Goal: Information Seeking & Learning: Learn about a topic

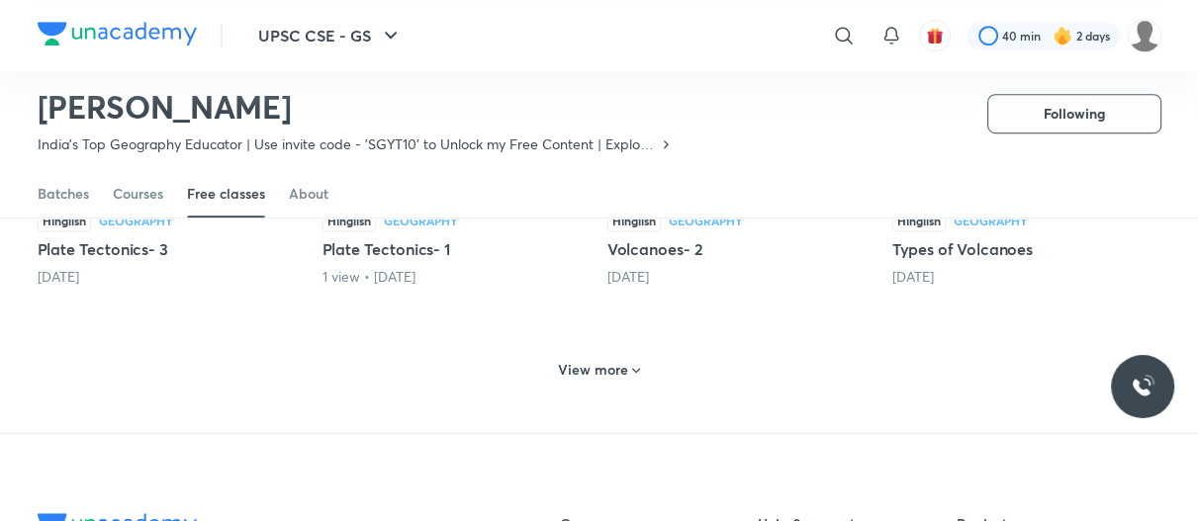
click at [599, 354] on div "View more" at bounding box center [599, 370] width 98 height 32
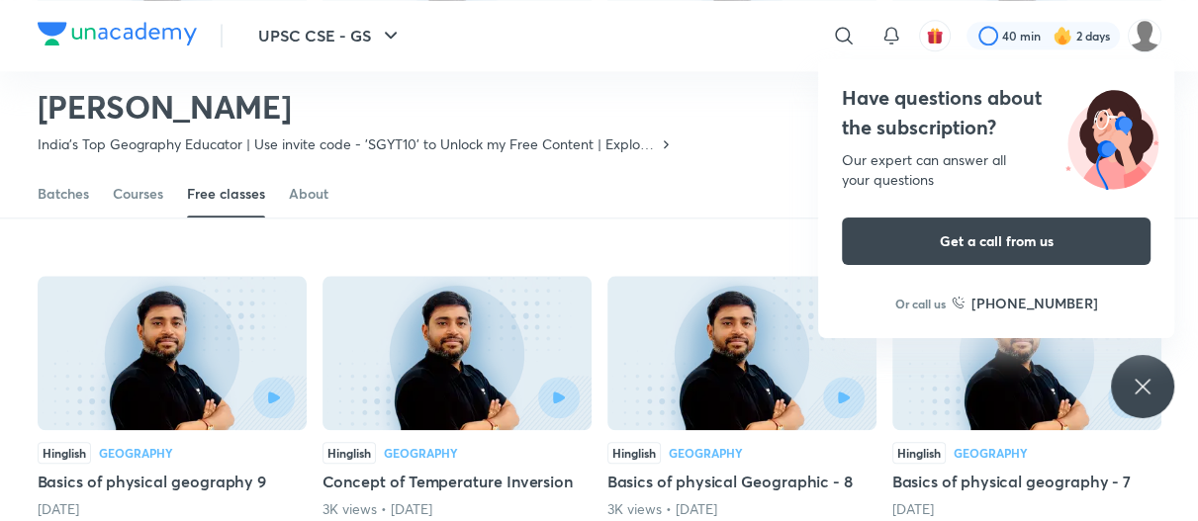
scroll to position [1863, 0]
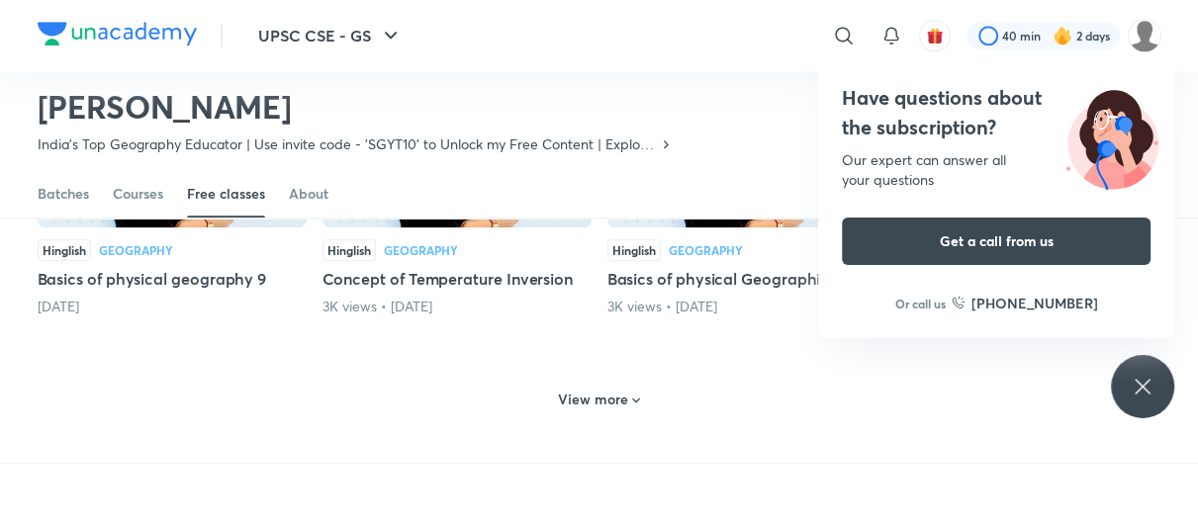
drag, startPoint x: 1138, startPoint y: 393, endPoint x: 1123, endPoint y: 394, distance: 14.9
click at [1138, 393] on icon at bounding box center [1143, 387] width 24 height 24
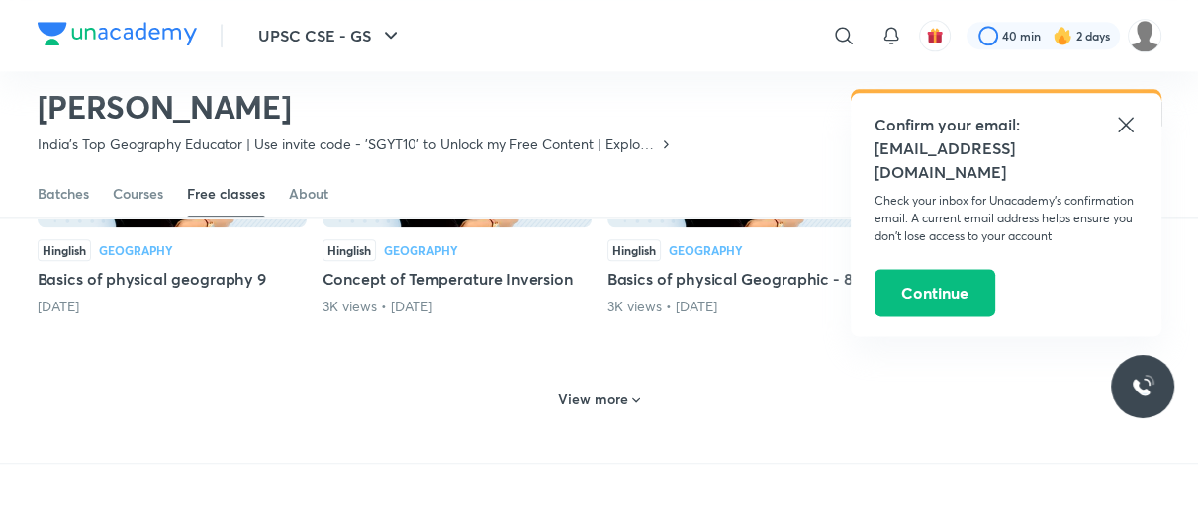
drag, startPoint x: 619, startPoint y: 368, endPoint x: 760, endPoint y: 253, distance: 181.4
click at [620, 390] on h6 "View more" at bounding box center [593, 400] width 70 height 20
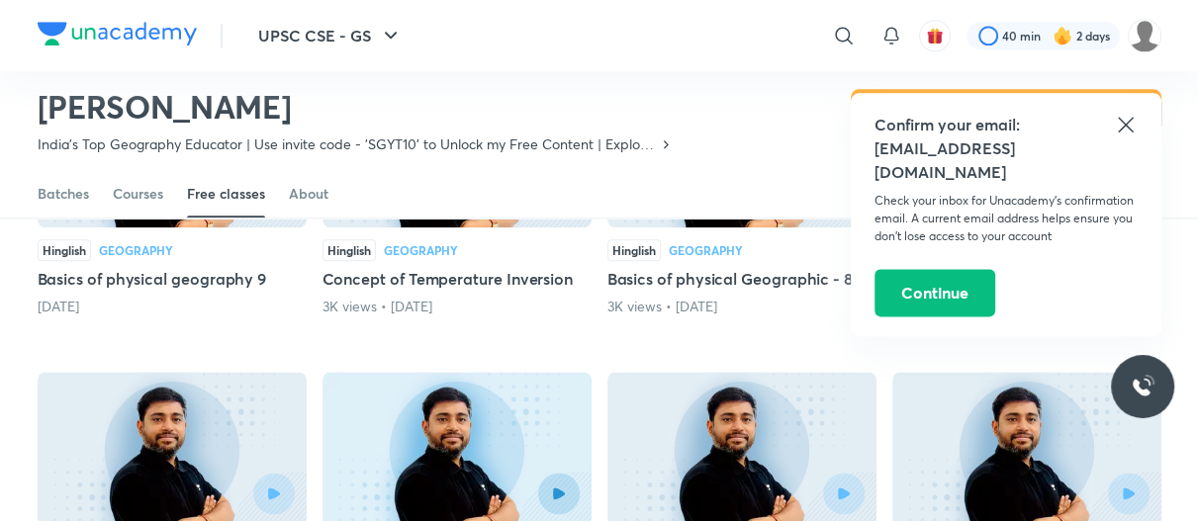
click at [1130, 117] on icon at bounding box center [1126, 125] width 24 height 24
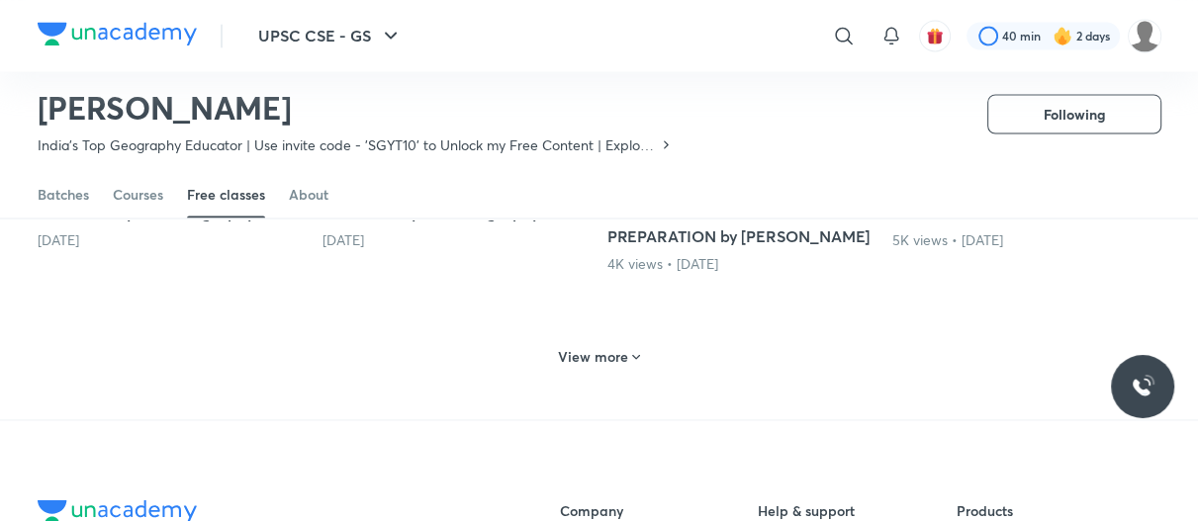
scroll to position [2852, 0]
click at [579, 344] on h6 "View more" at bounding box center [593, 354] width 70 height 20
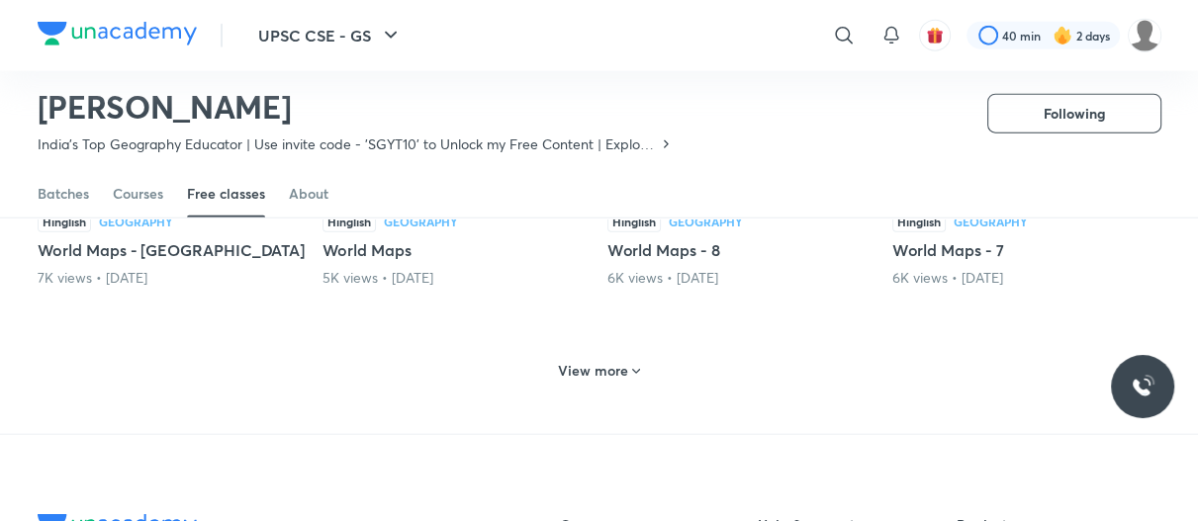
scroll to position [3842, 0]
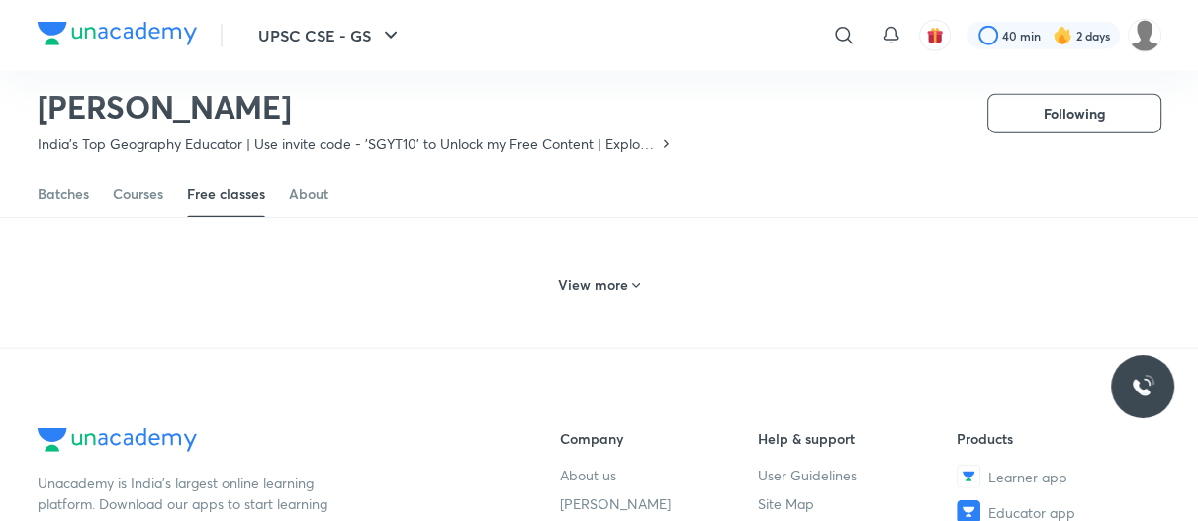
click at [622, 275] on h6 "View more" at bounding box center [593, 285] width 70 height 20
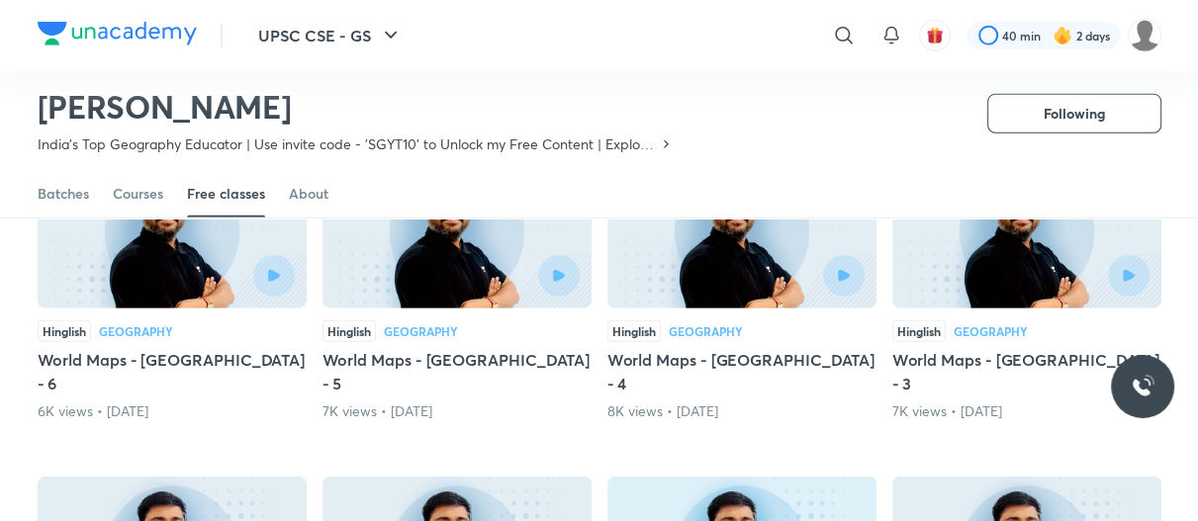
scroll to position [4238, 0]
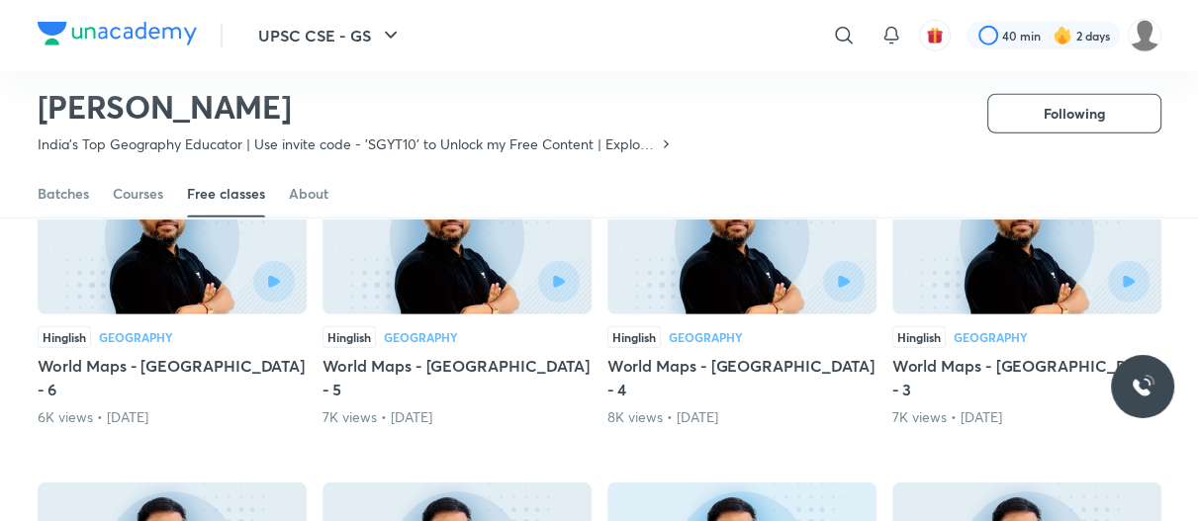
click at [1072, 261] on div at bounding box center [1088, 282] width 123 height 42
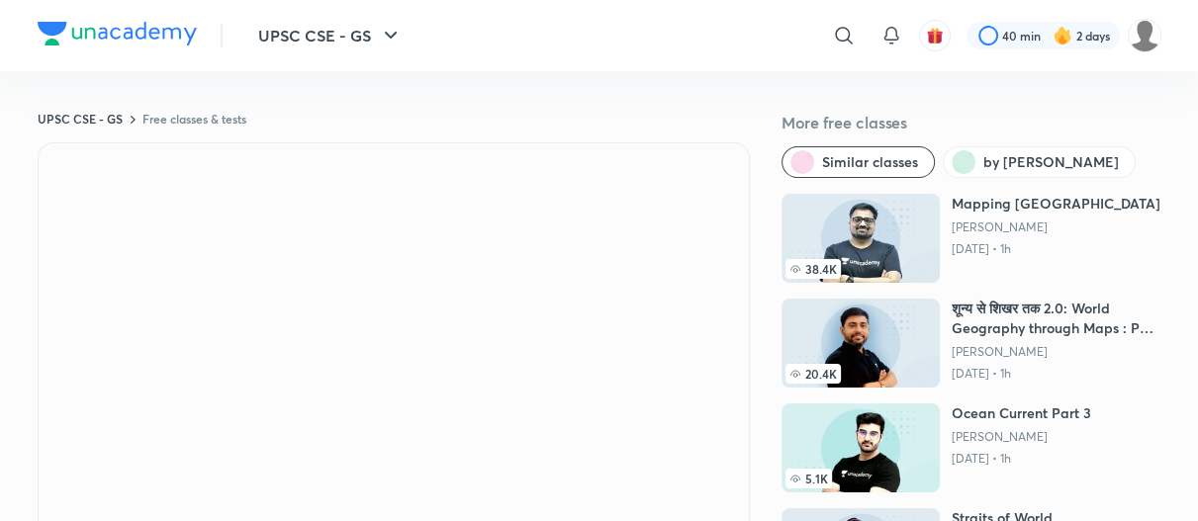
scroll to position [198, 0]
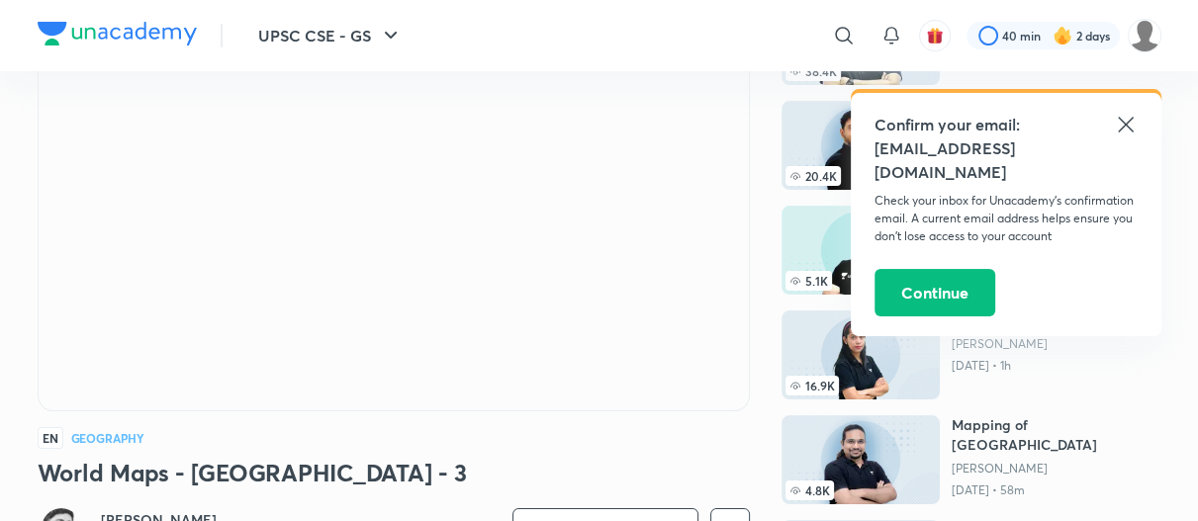
click at [1130, 117] on icon at bounding box center [1126, 125] width 24 height 24
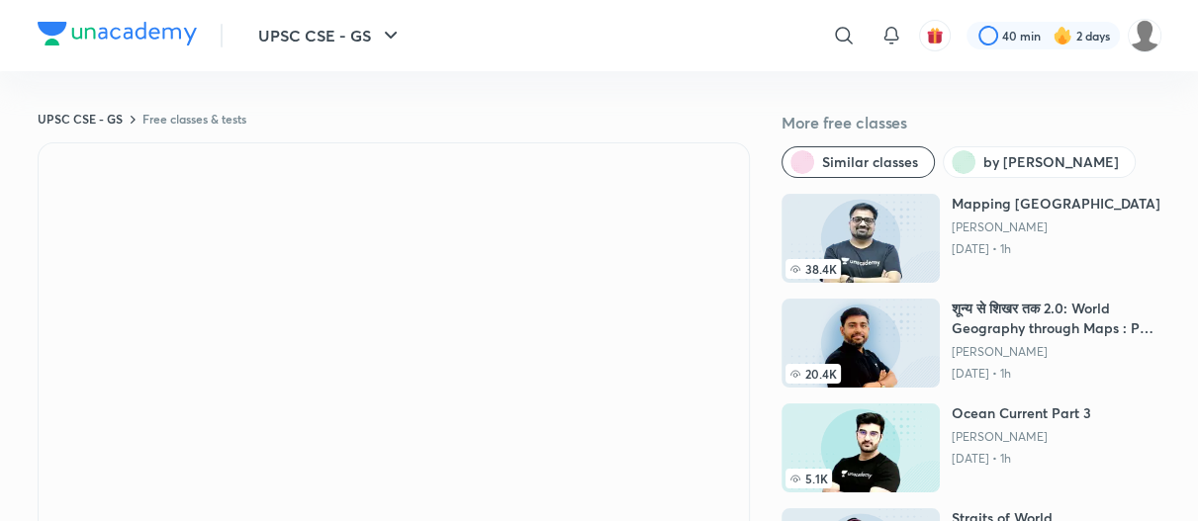
scroll to position [99, 0]
